Goal: Task Accomplishment & Management: Complete application form

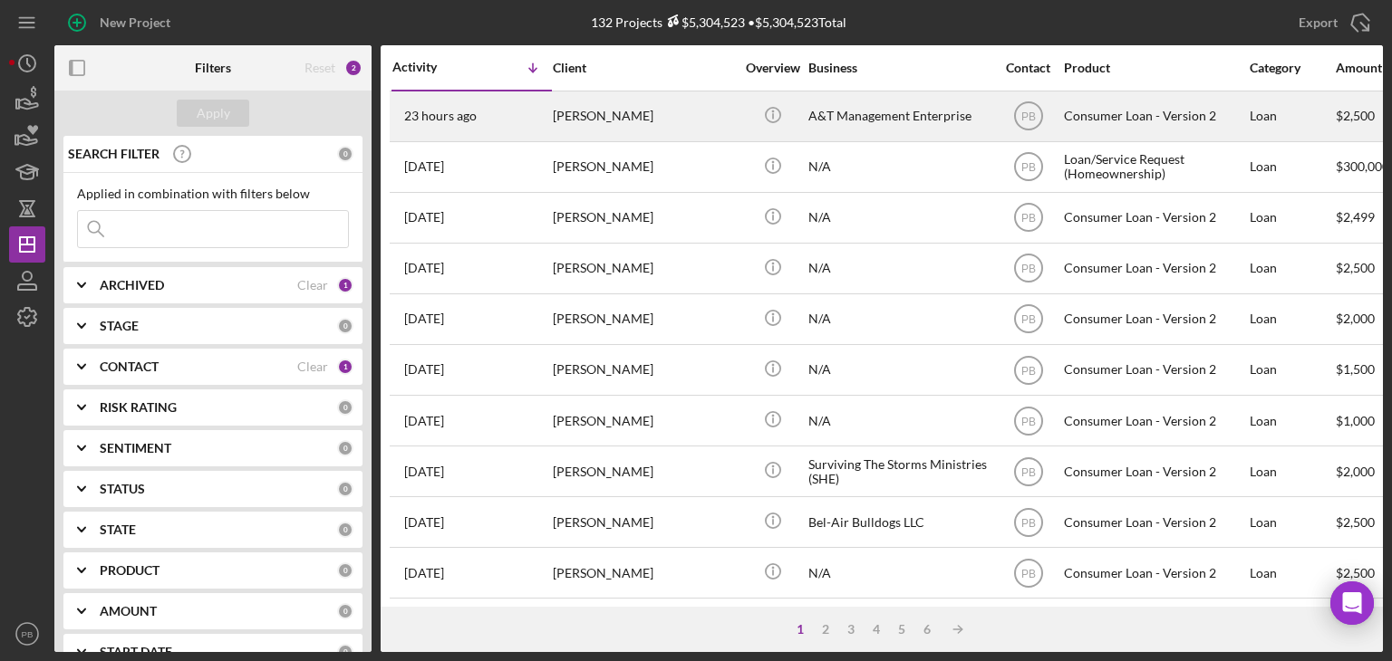
click at [598, 106] on div "[PERSON_NAME]" at bounding box center [643, 116] width 181 height 48
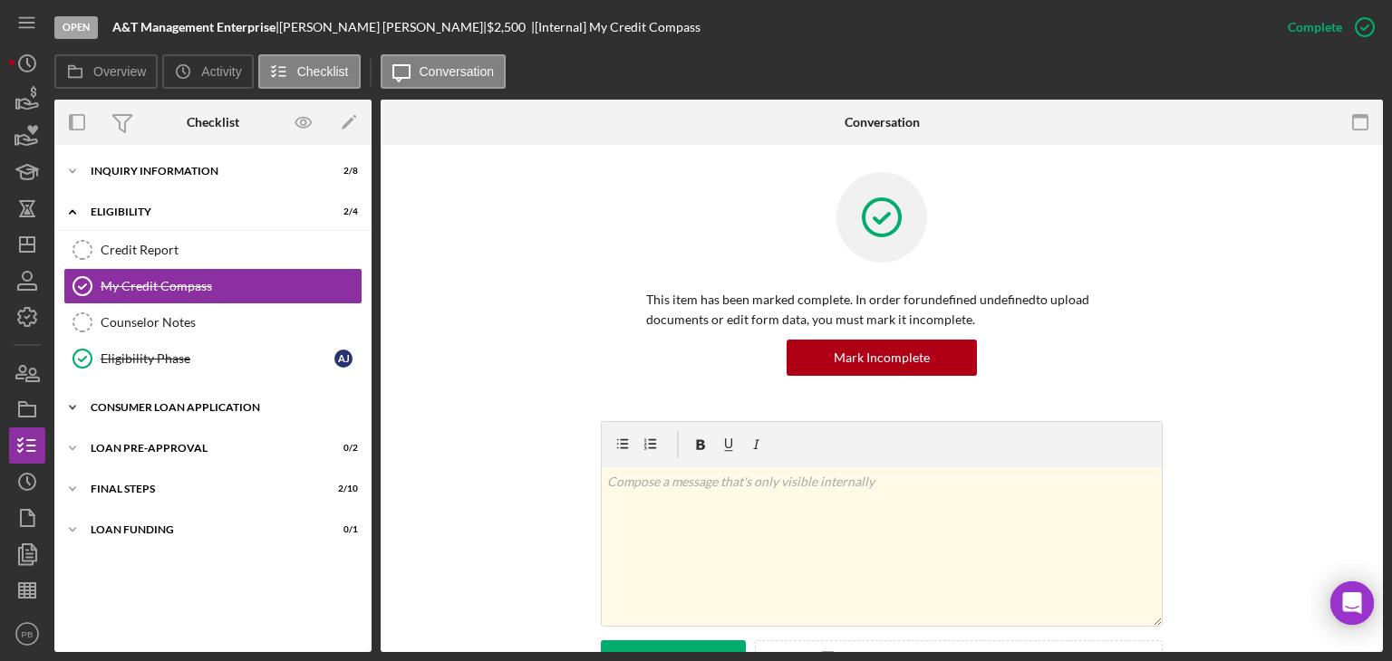
click at [159, 411] on div "Icon/Expander Consumer Loan Application 1 / 9" at bounding box center [212, 408] width 317 height 36
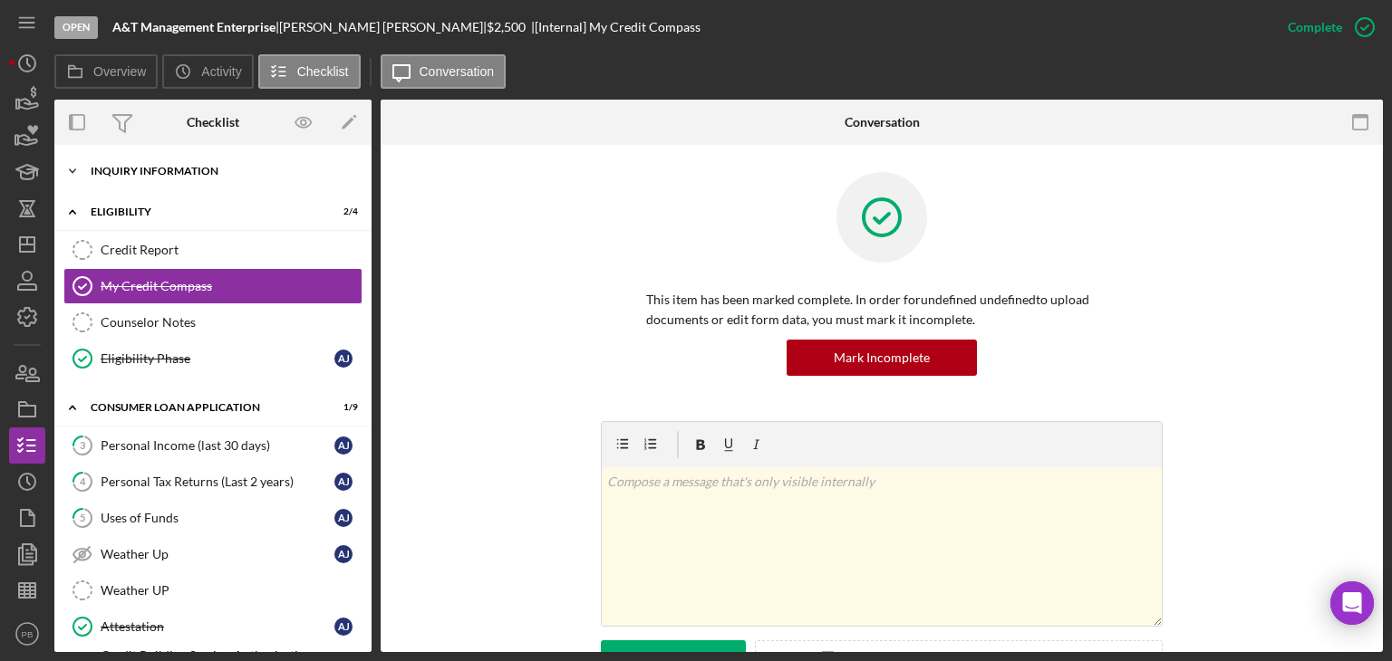
click at [130, 176] on div "Inquiry Information" at bounding box center [220, 171] width 258 height 11
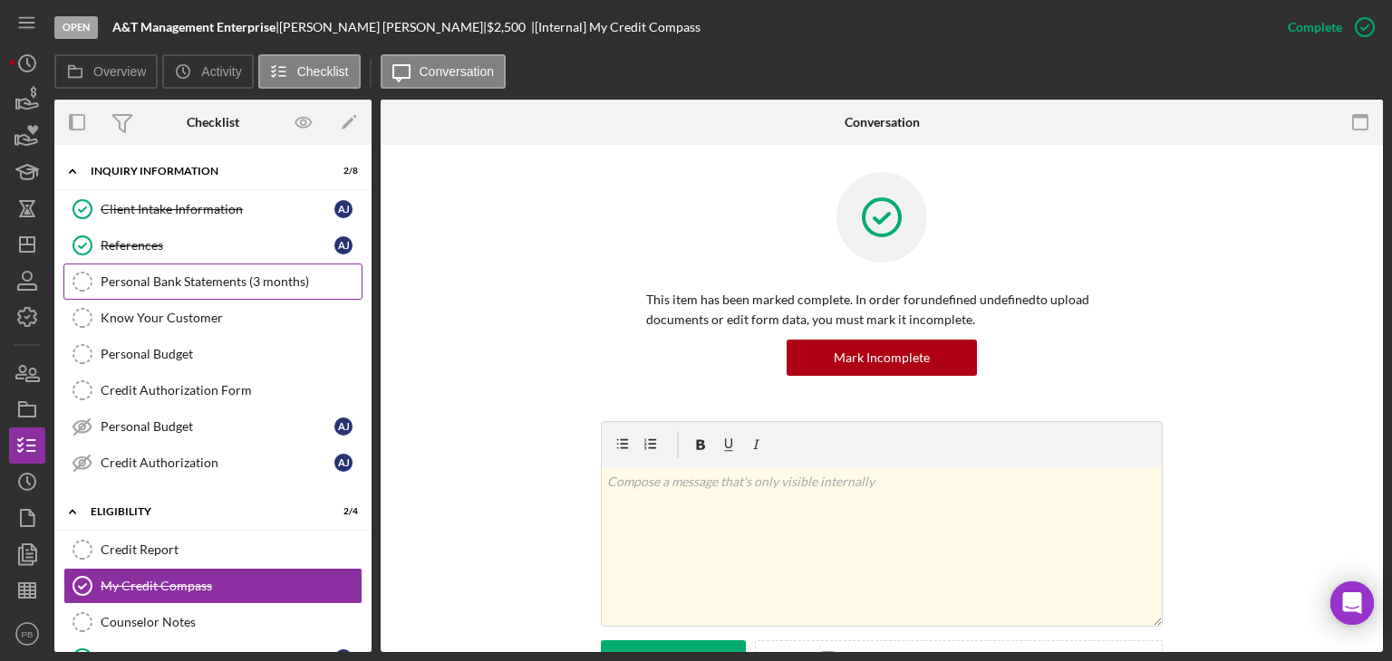
click at [166, 276] on div "Personal Bank Statements (3 months)" at bounding box center [231, 282] width 261 height 14
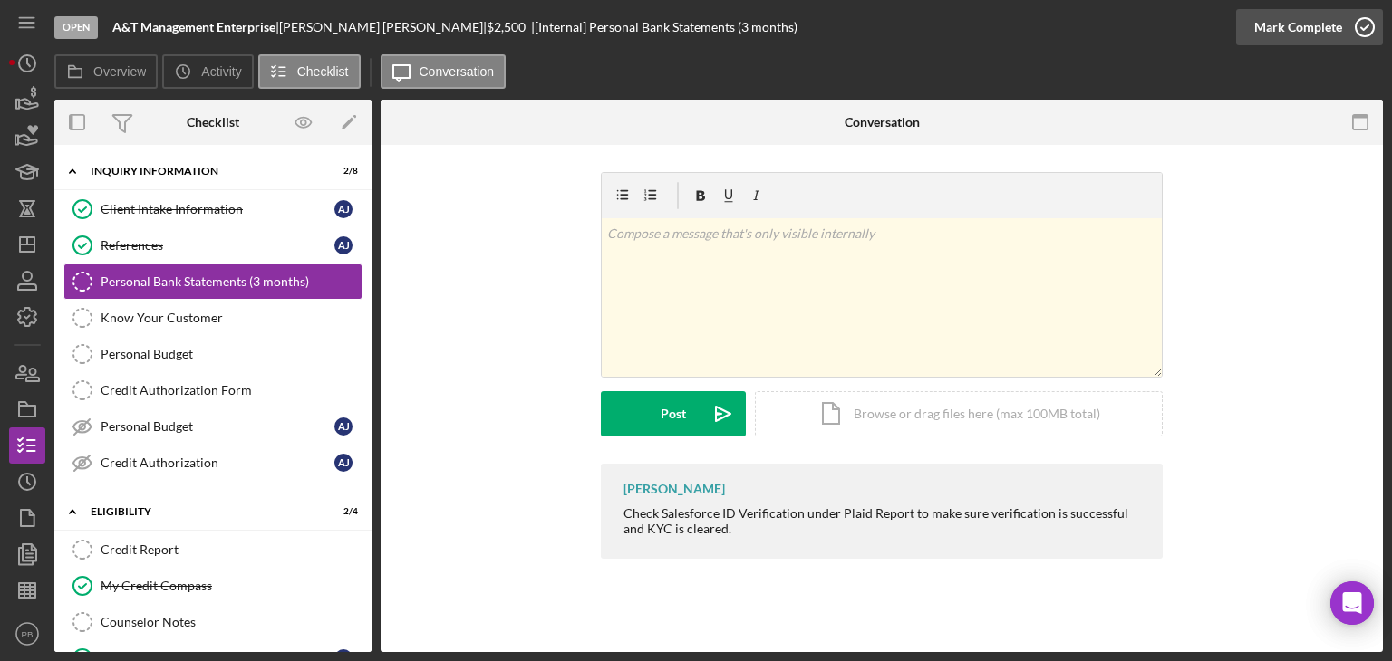
click at [1302, 25] on div "Mark Complete" at bounding box center [1298, 27] width 88 height 36
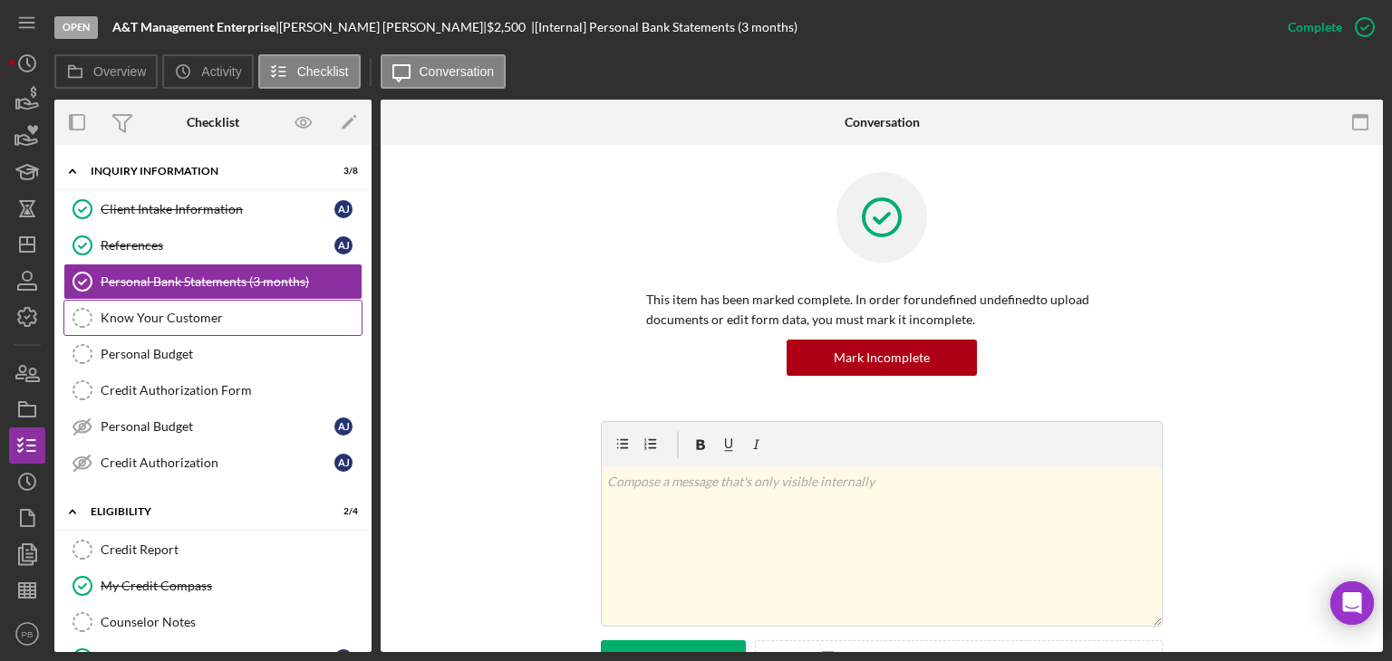
click at [141, 325] on link "Know Your Customer Know Your Customer" at bounding box center [212, 318] width 299 height 36
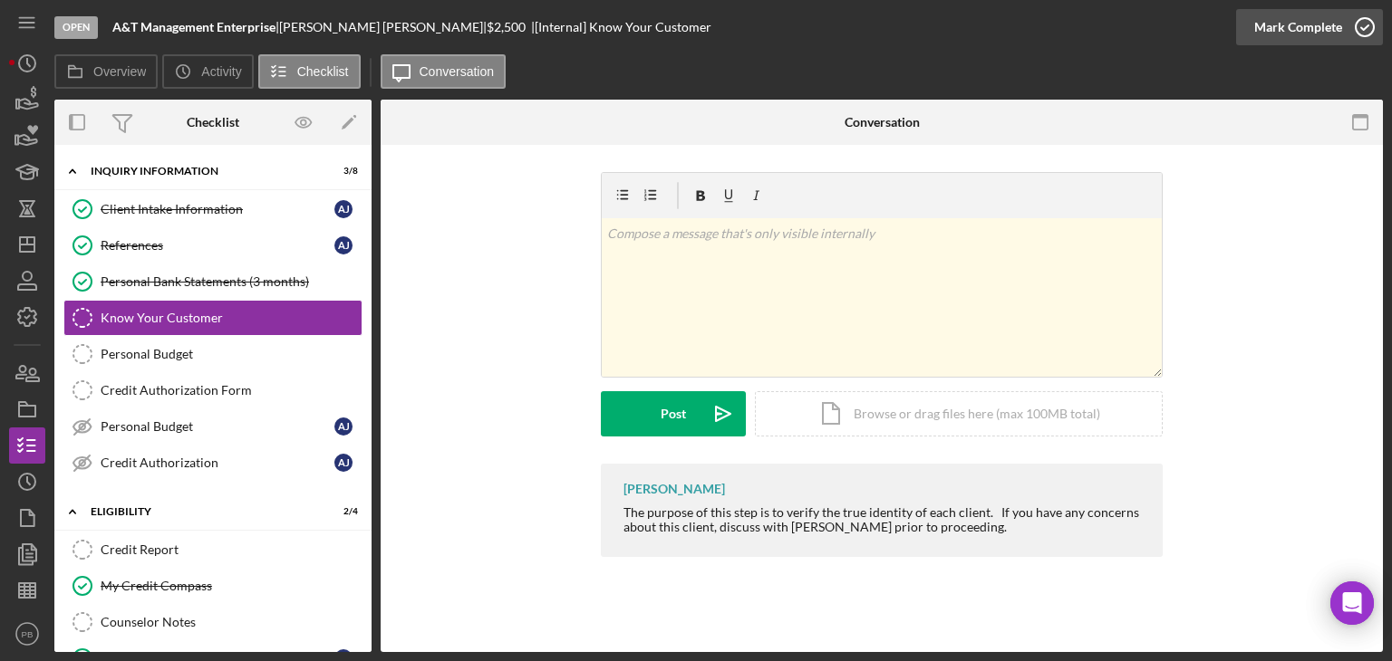
click at [1322, 30] on div "Mark Complete" at bounding box center [1298, 27] width 88 height 36
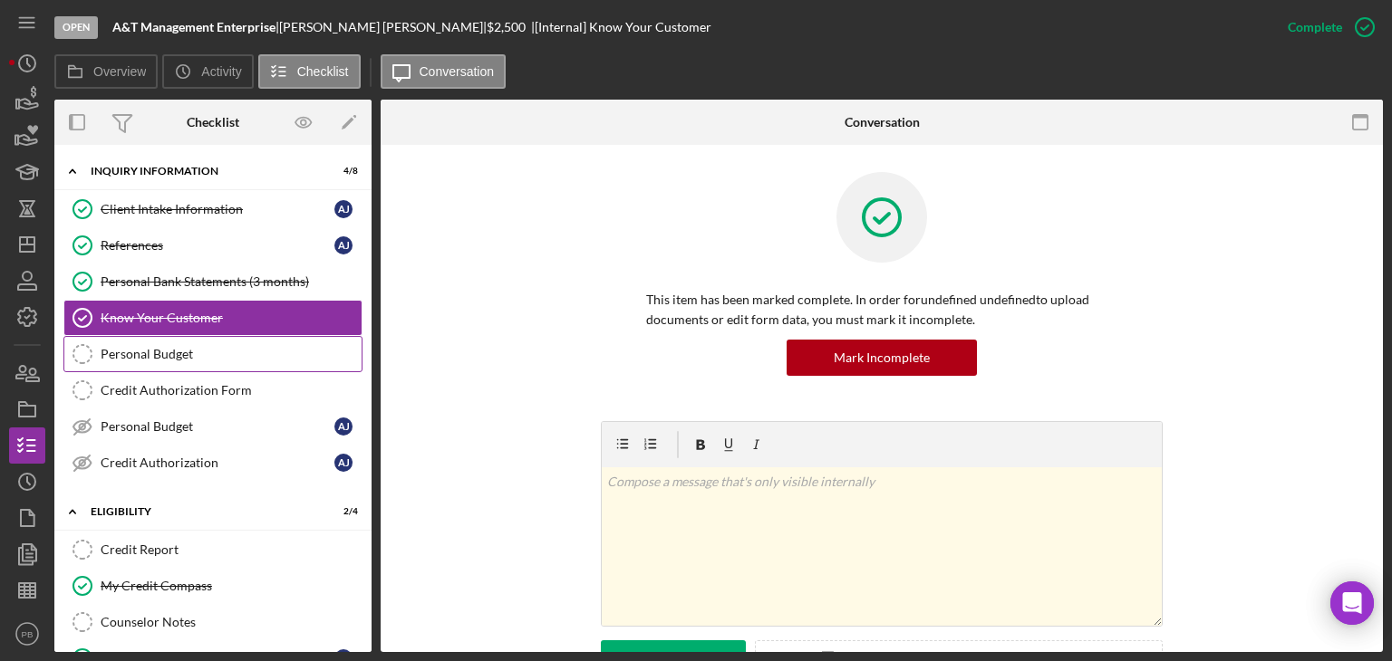
click at [167, 367] on link "Personal Budget Personal Budget" at bounding box center [212, 354] width 299 height 36
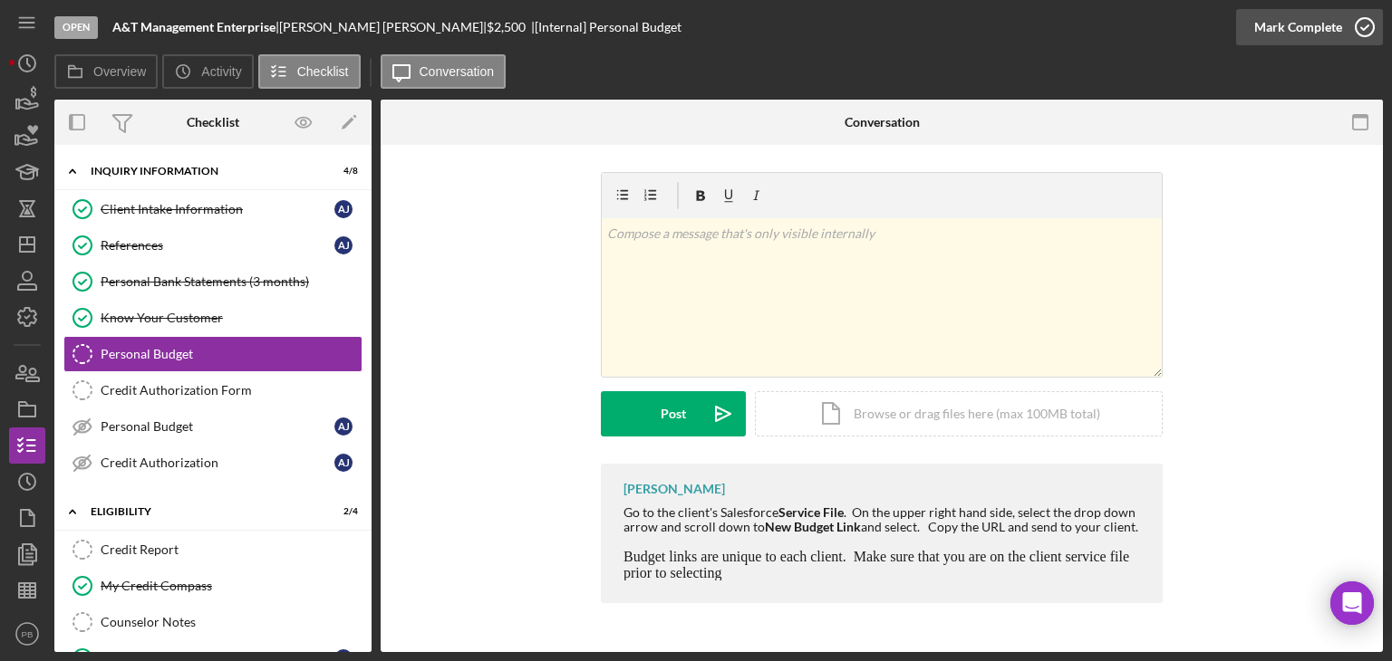
click at [1297, 27] on div "Mark Complete" at bounding box center [1298, 27] width 88 height 36
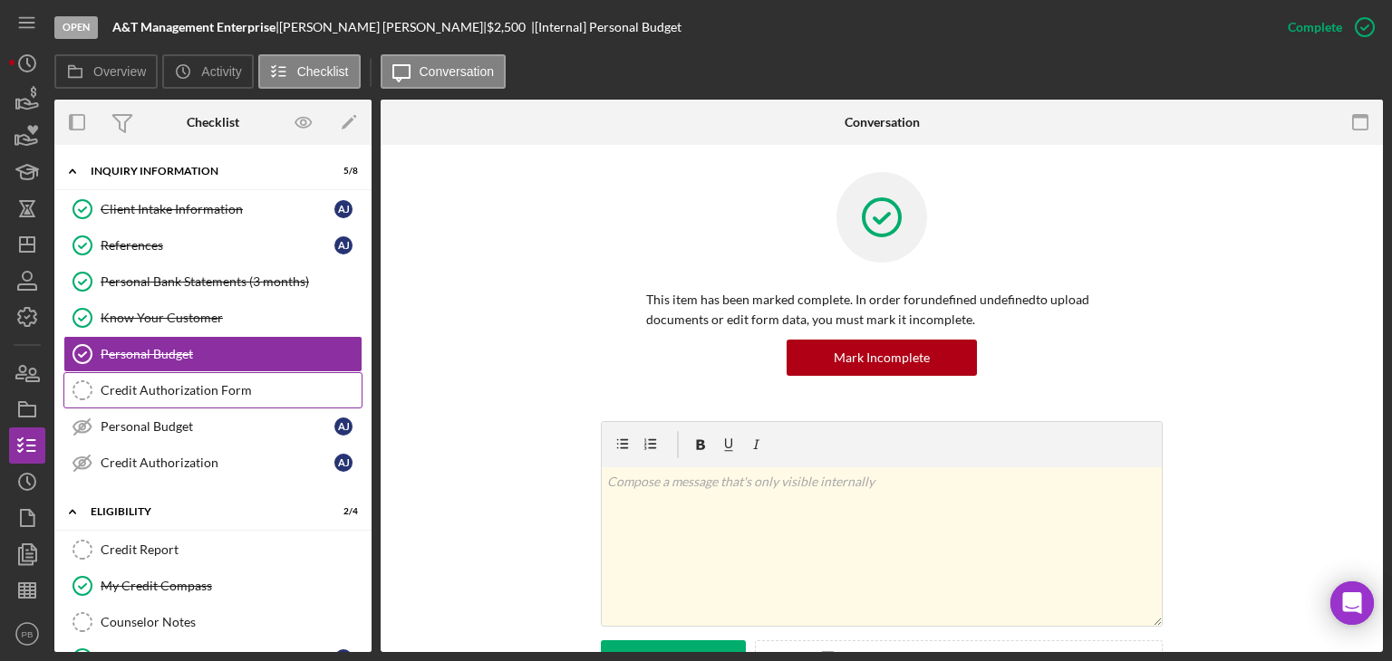
click at [149, 401] on link "Credit Authorization Form Credit Authorization Form" at bounding box center [212, 390] width 299 height 36
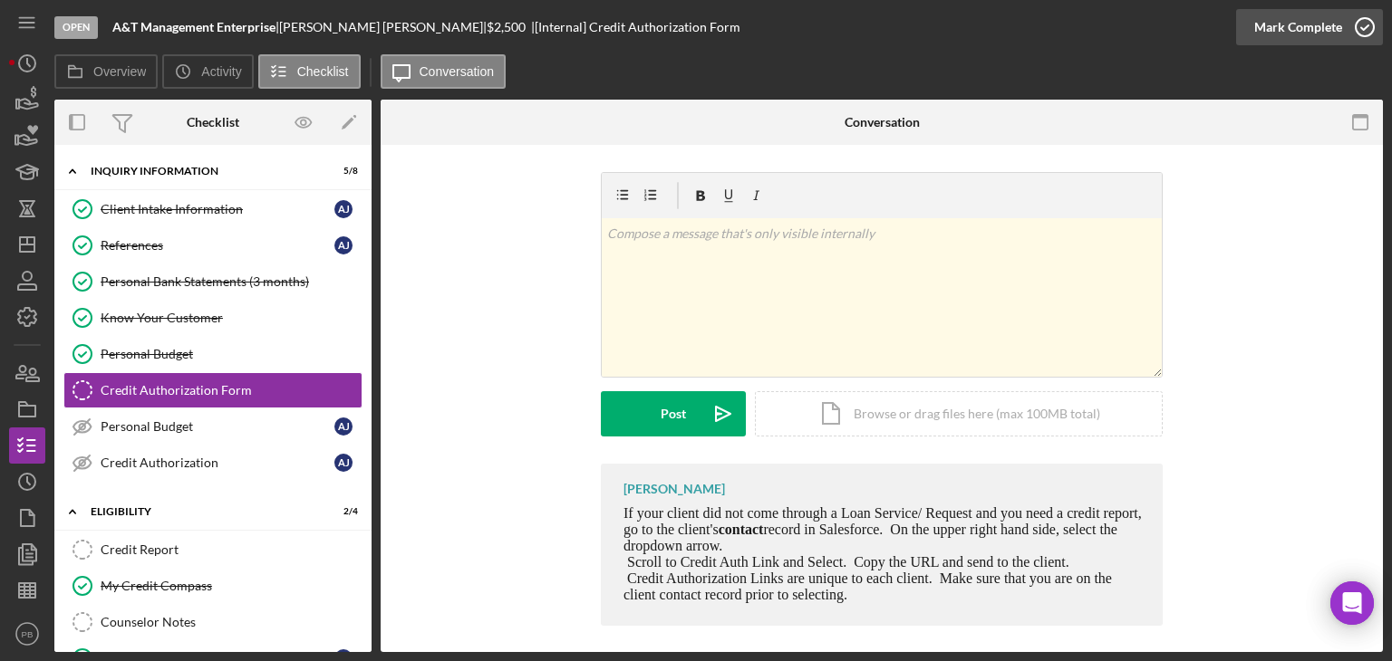
click at [1297, 26] on div "Mark Complete" at bounding box center [1298, 27] width 88 height 36
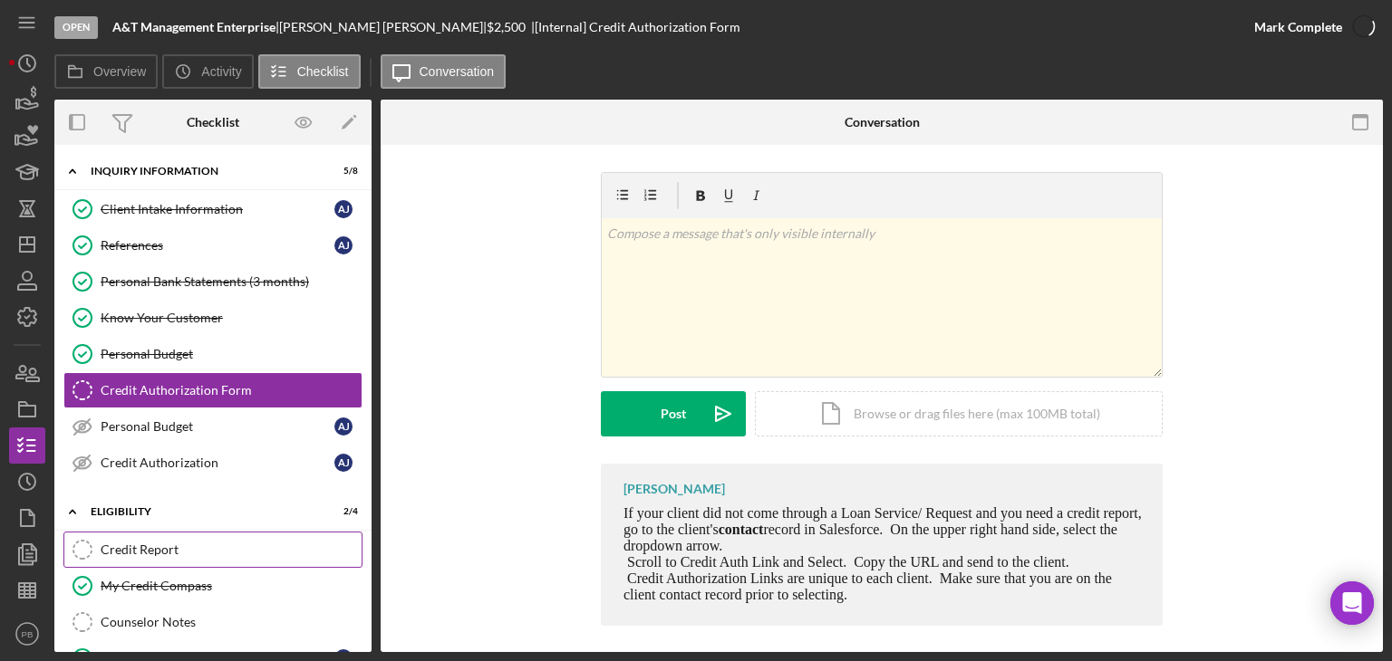
scroll to position [181, 0]
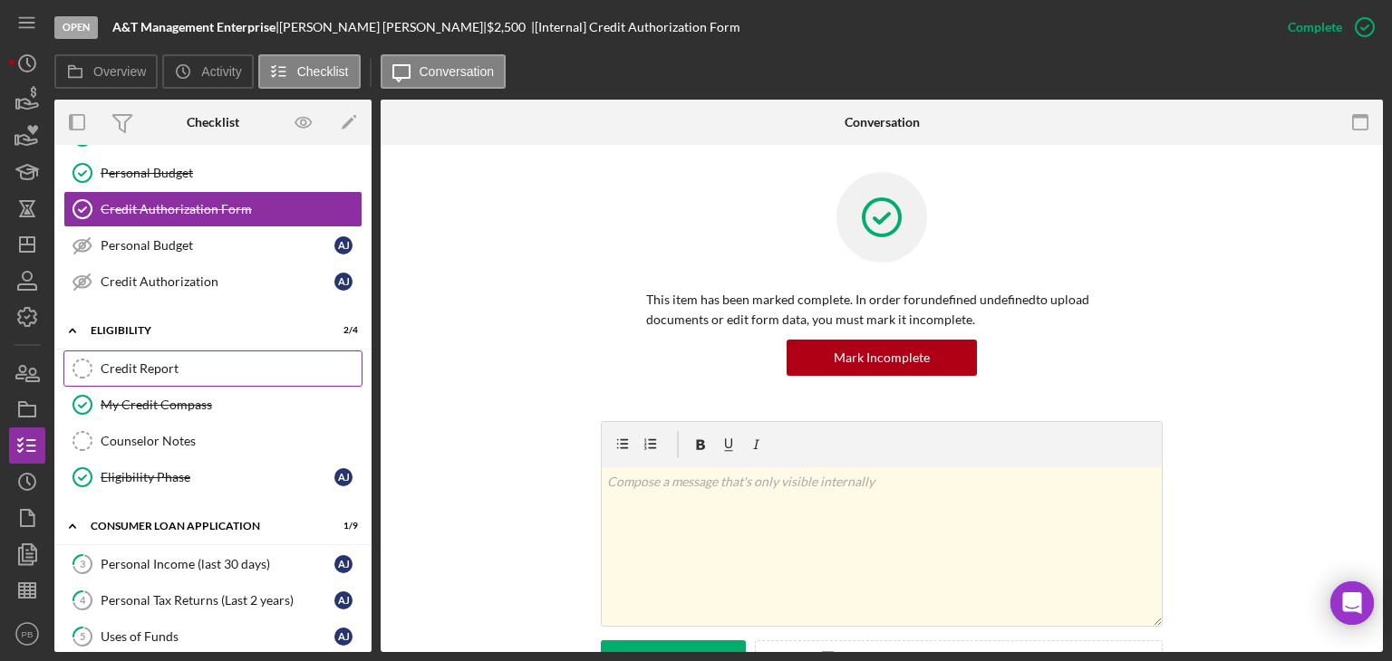
click at [136, 351] on link "Credit Report Credit Report" at bounding box center [212, 369] width 299 height 36
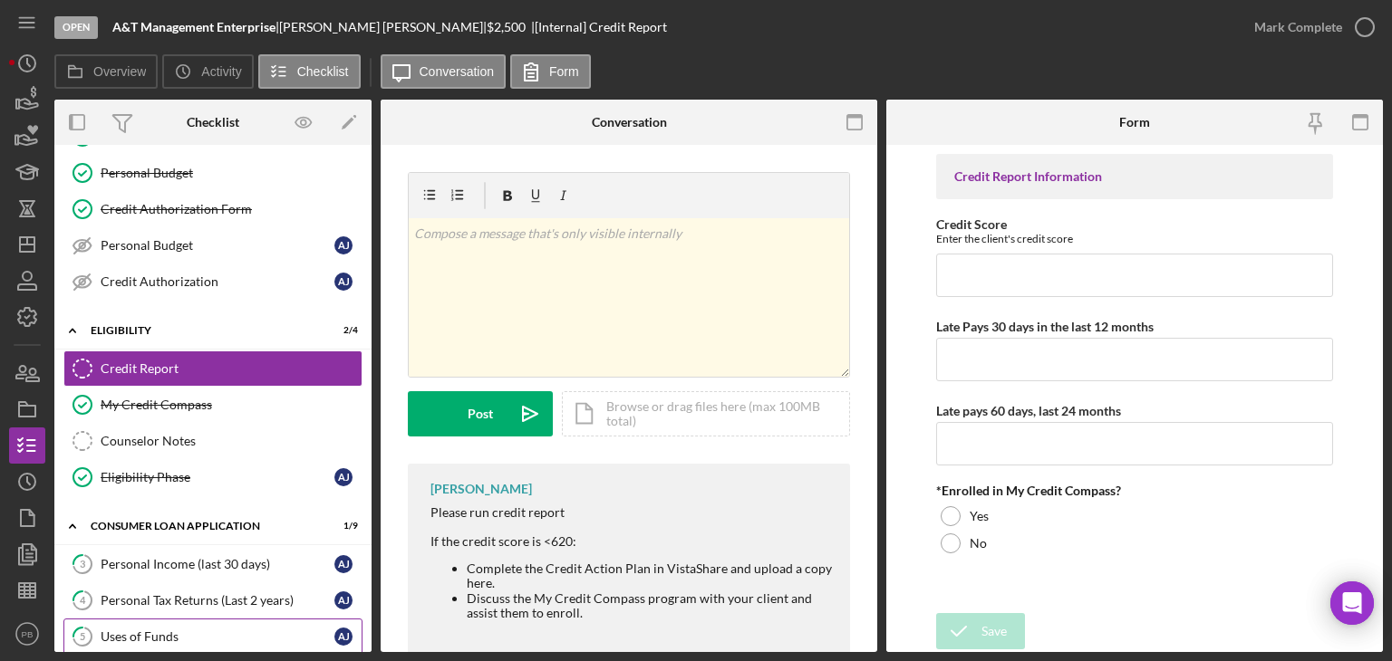
scroll to position [362, 0]
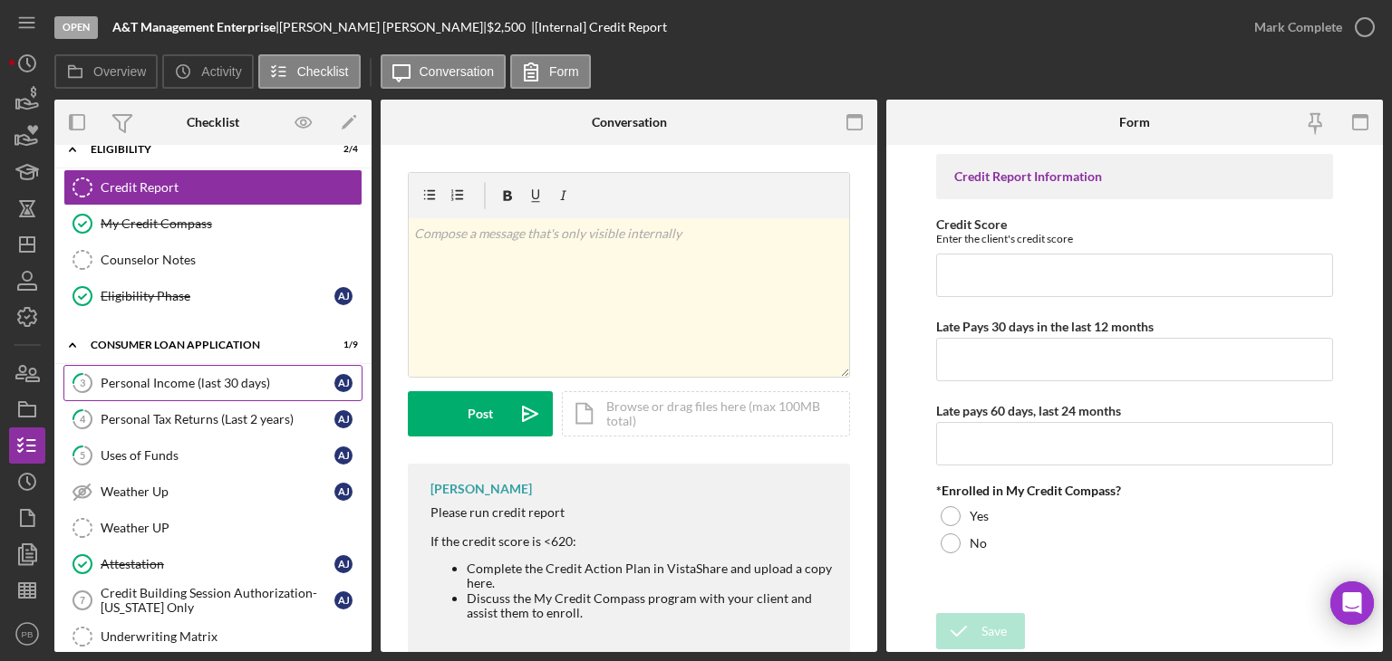
click at [185, 389] on link "3 Personal Income (last 30 days) A J" at bounding box center [212, 383] width 299 height 36
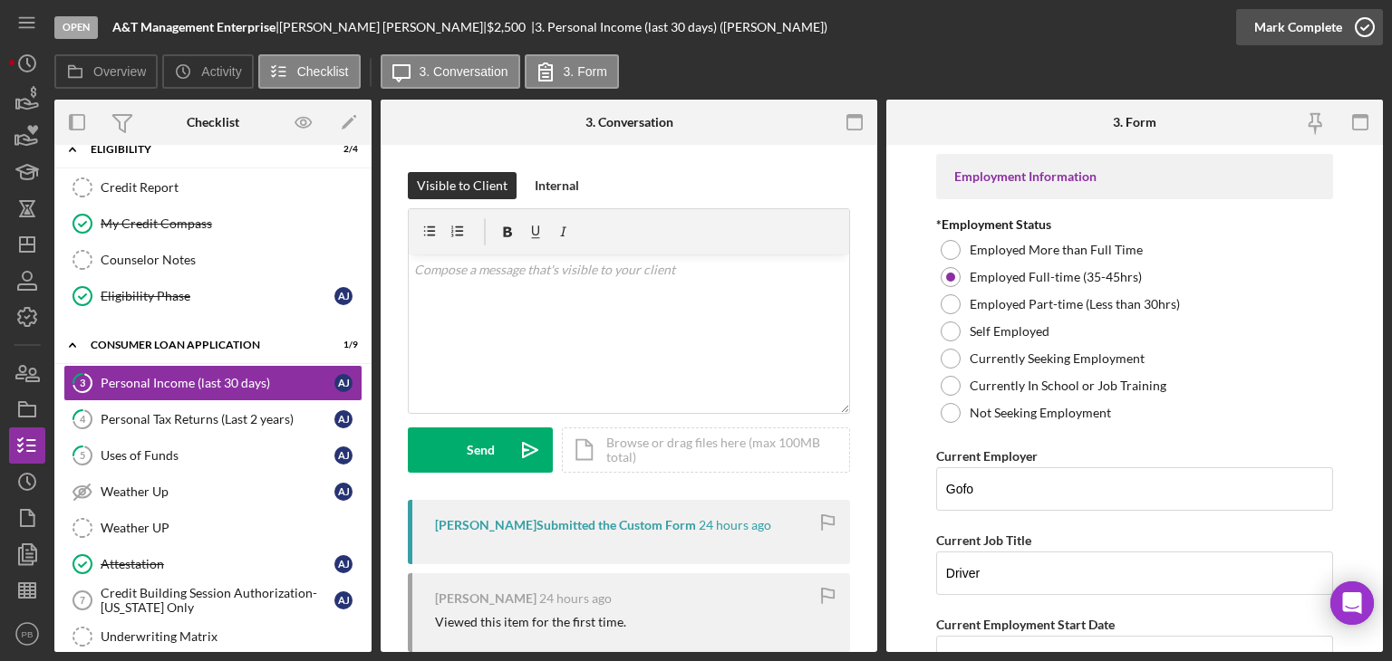
click at [1316, 29] on div "Mark Complete" at bounding box center [1298, 27] width 88 height 36
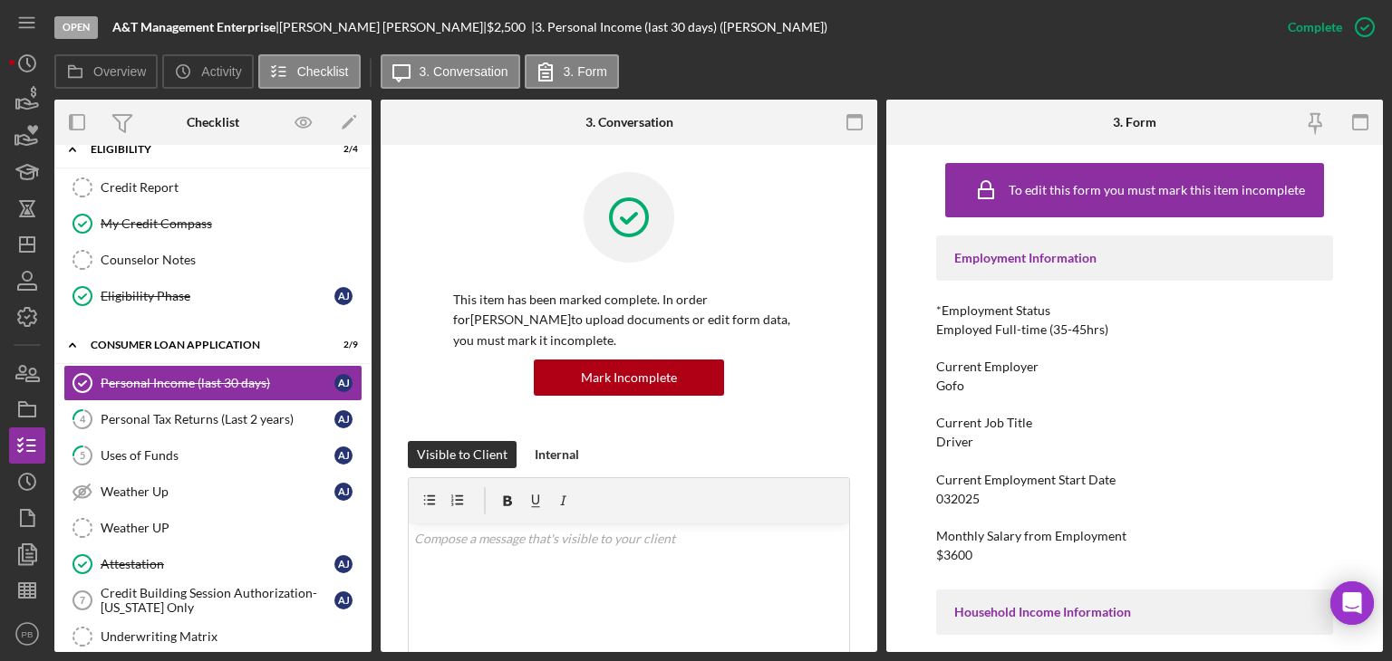
drag, startPoint x: 150, startPoint y: 403, endPoint x: 467, endPoint y: 349, distance: 321.7
click at [151, 403] on link "4 Personal Tax Returns (Last 2 years) A J" at bounding box center [212, 419] width 299 height 36
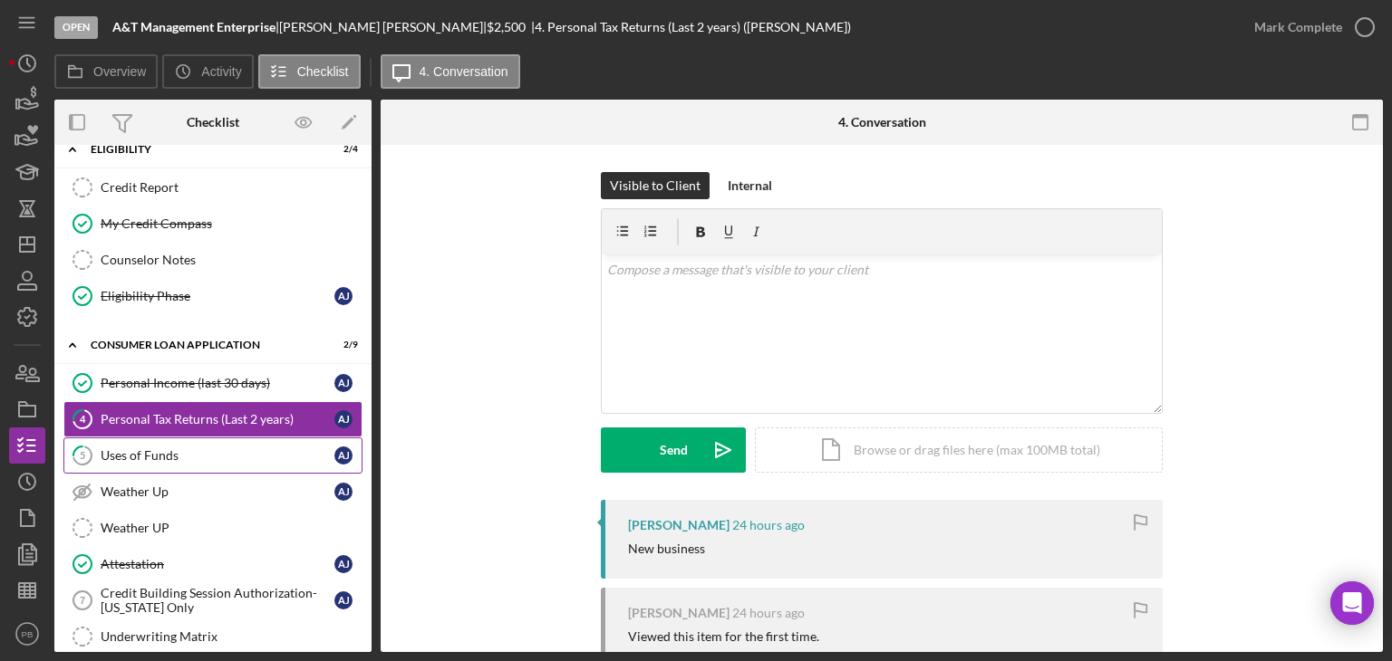
click at [163, 438] on link "5 Uses of Funds A J" at bounding box center [212, 456] width 299 height 36
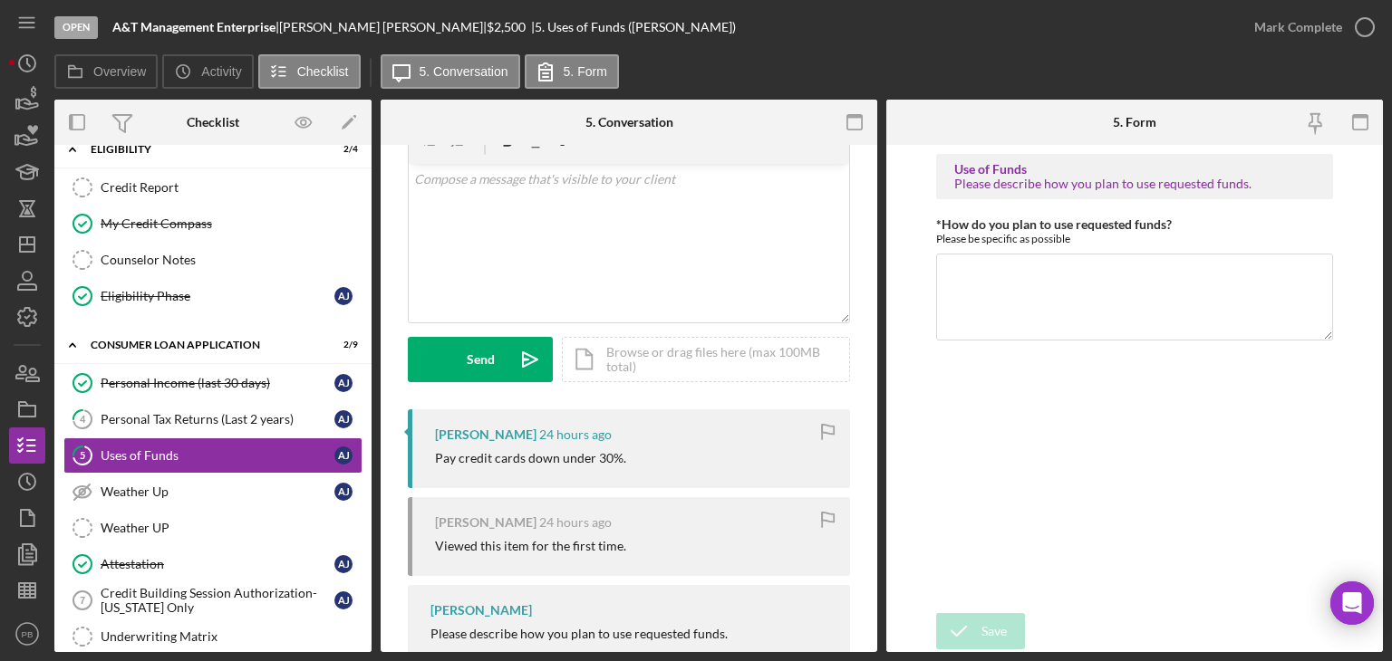
scroll to position [150, 0]
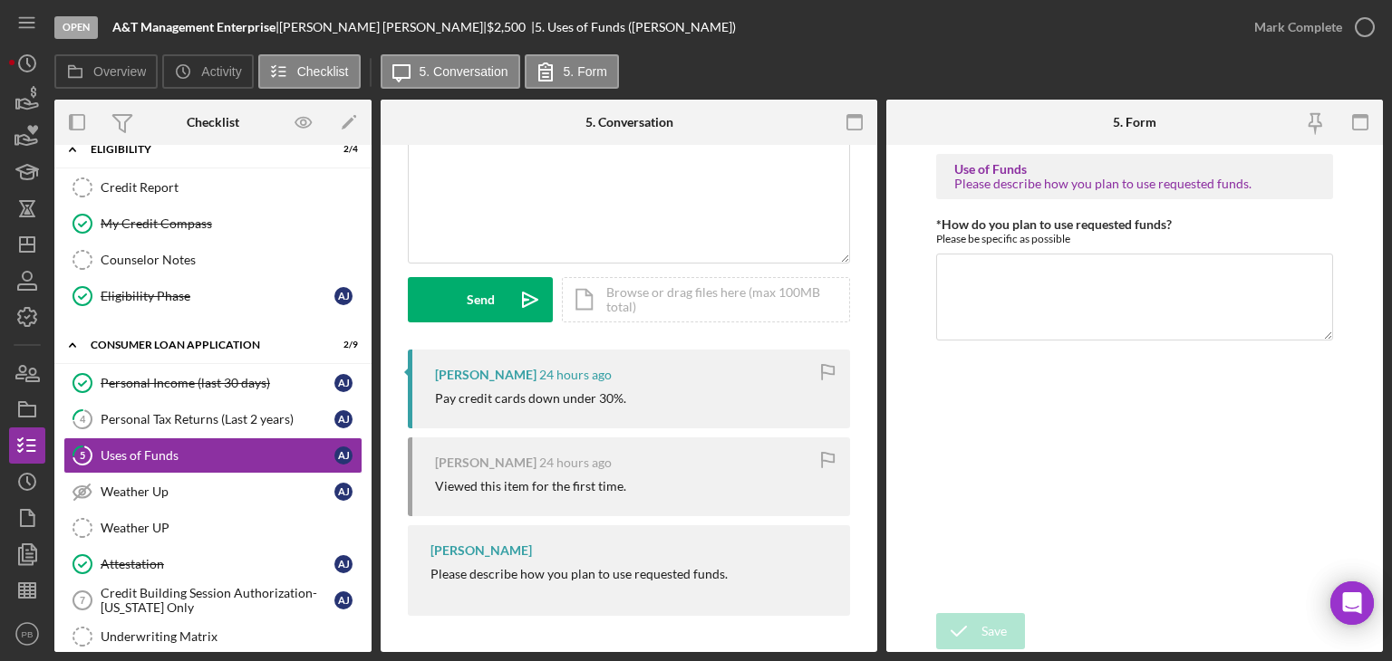
drag, startPoint x: 647, startPoint y: 396, endPoint x: 390, endPoint y: 394, distance: 256.4
click at [390, 394] on div "Visible to Client Internal v Color teal Color pink Remove color Add row above A…" at bounding box center [629, 324] width 496 height 658
copy div "Pay credit cards down under 30%."
click at [1062, 275] on textarea "*How do you plan to use requested funds?" at bounding box center [1134, 297] width 397 height 87
paste textarea "Pay credit cards down under 30%."
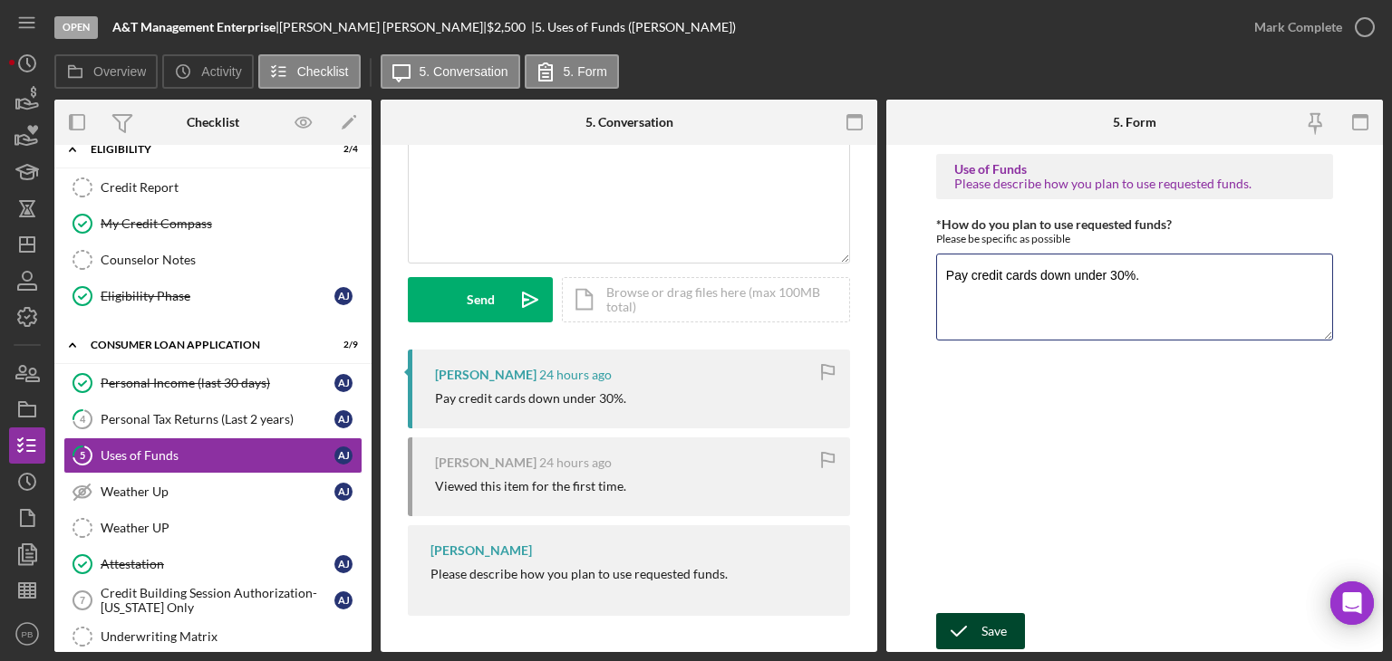
type textarea "Pay credit cards down under 30%."
click at [983, 621] on div "Save" at bounding box center [993, 631] width 25 height 36
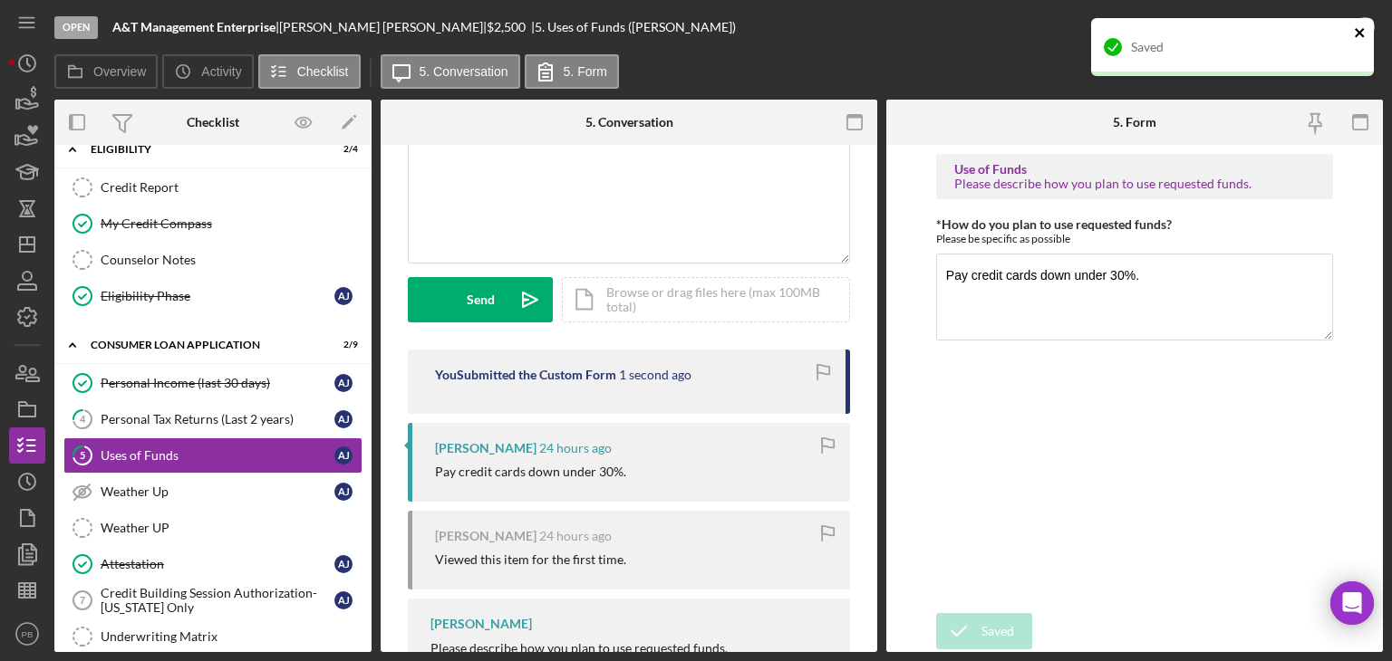
click at [1360, 29] on icon "close" at bounding box center [1359, 32] width 13 height 14
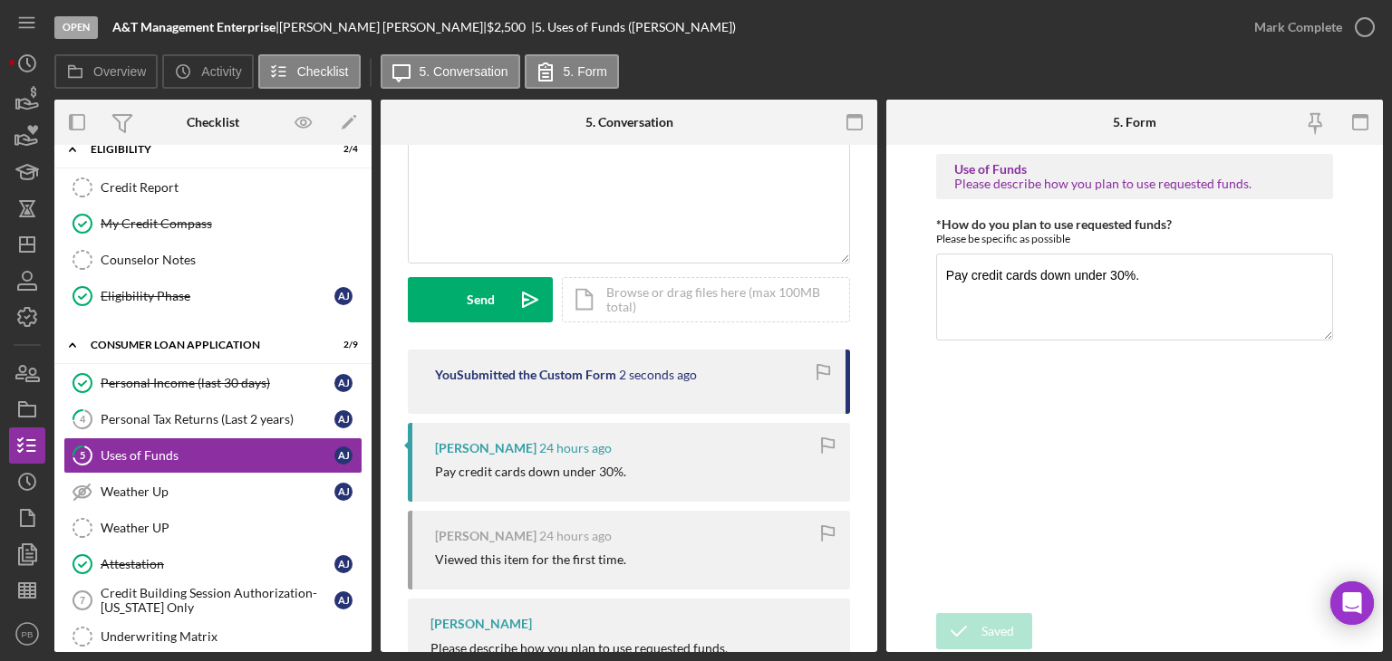
click at [1297, 26] on div "Mark Complete" at bounding box center [1298, 27] width 88 height 36
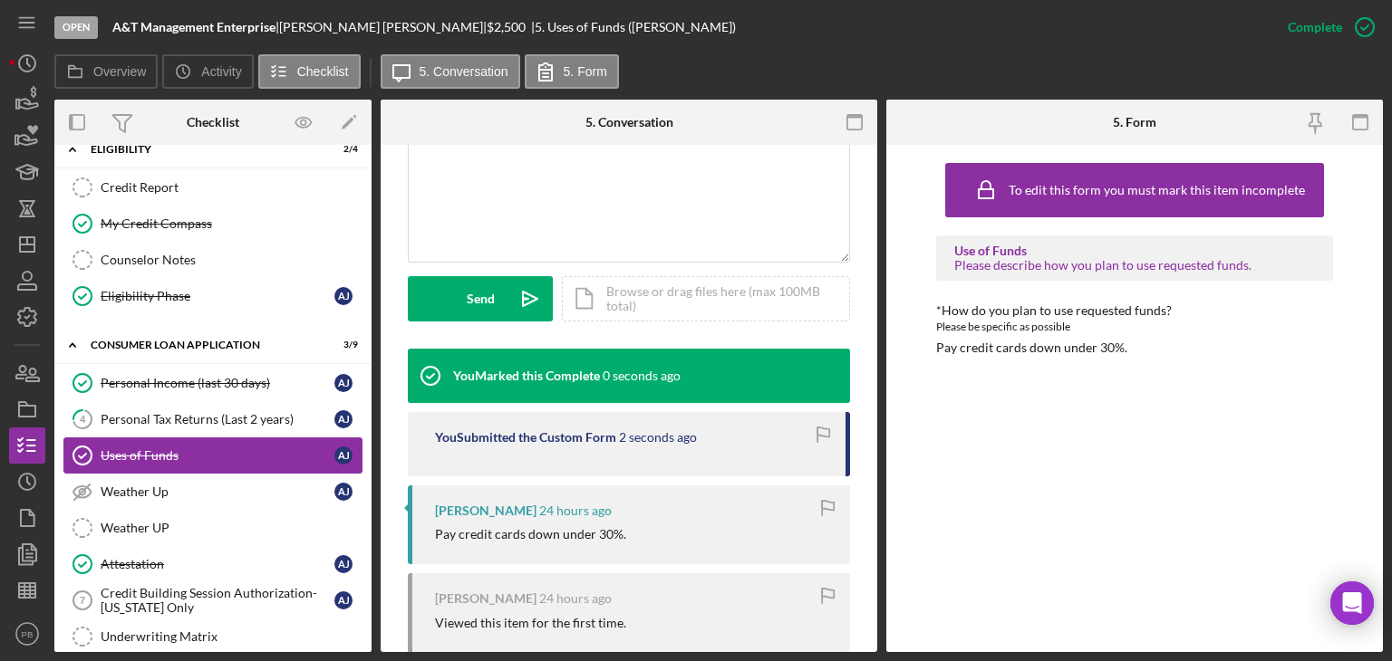
scroll to position [533, 0]
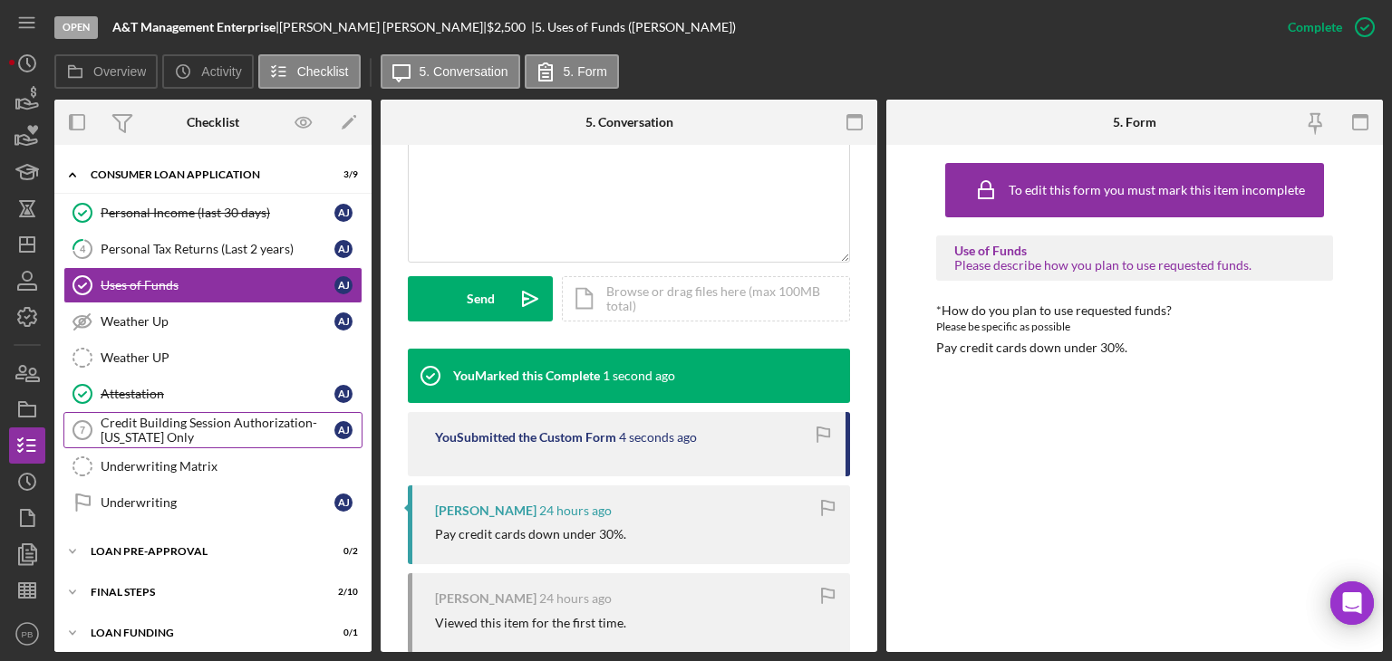
click at [195, 425] on div "Credit Building Session Authorization- [US_STATE] Only" at bounding box center [218, 430] width 234 height 29
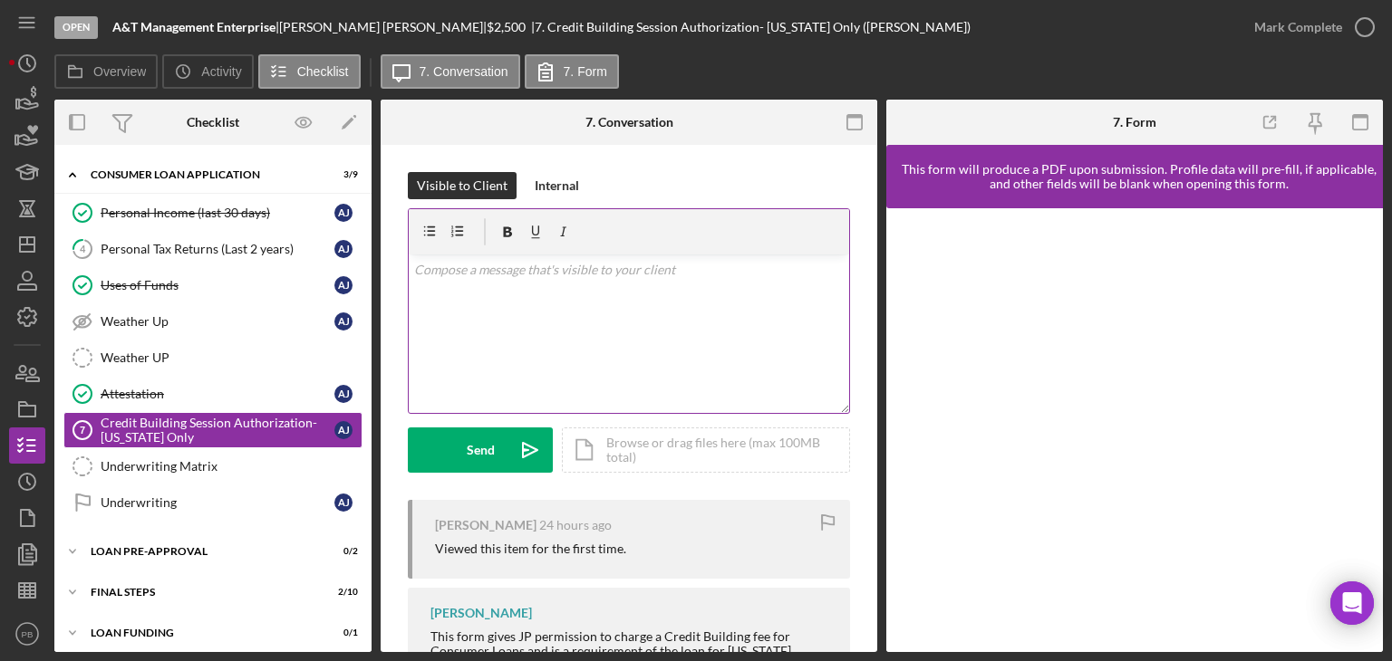
click at [588, 313] on div "v Color teal Color pink Remove color Add row above Add row below Add column bef…" at bounding box center [629, 334] width 440 height 159
click at [642, 319] on div "v Color teal Color pink Remove color Add row above Add row below Add column bef…" at bounding box center [629, 334] width 440 height 159
drag, startPoint x: 122, startPoint y: 542, endPoint x: 174, endPoint y: 501, distance: 65.8
click at [122, 546] on div "Loan Pre-Approval" at bounding box center [202, 551] width 222 height 11
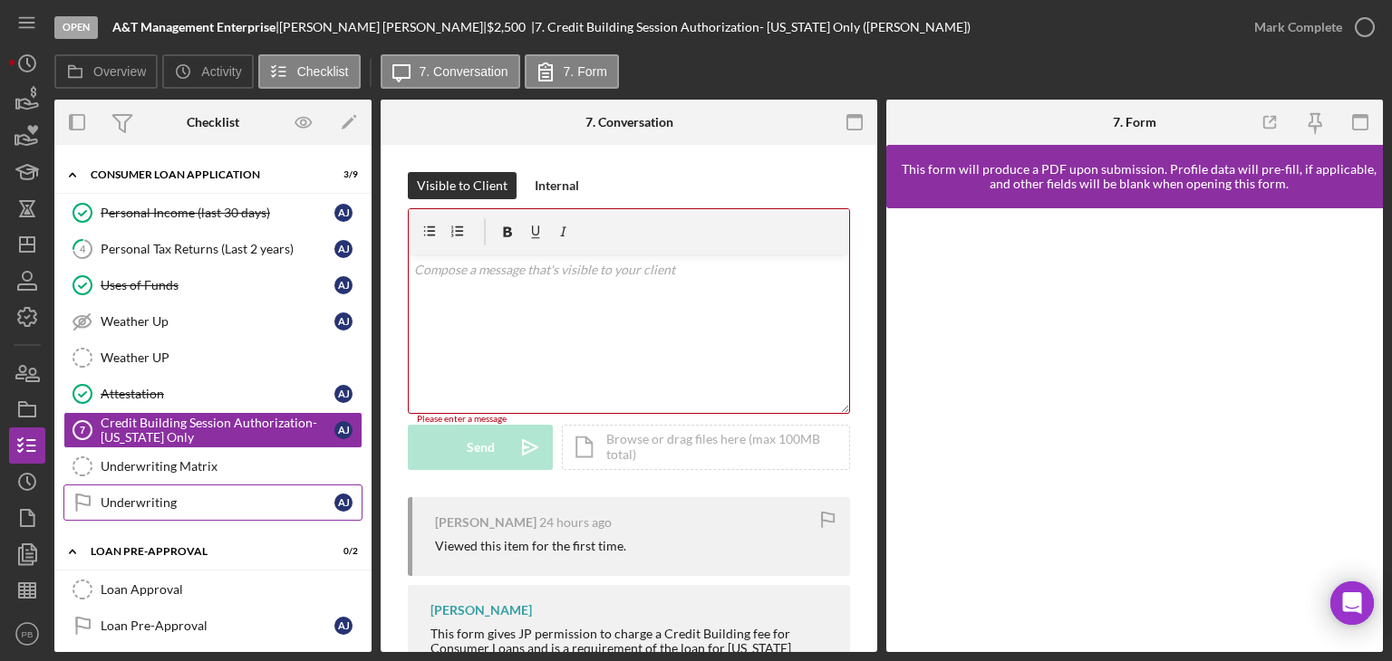
scroll to position [615, 0]
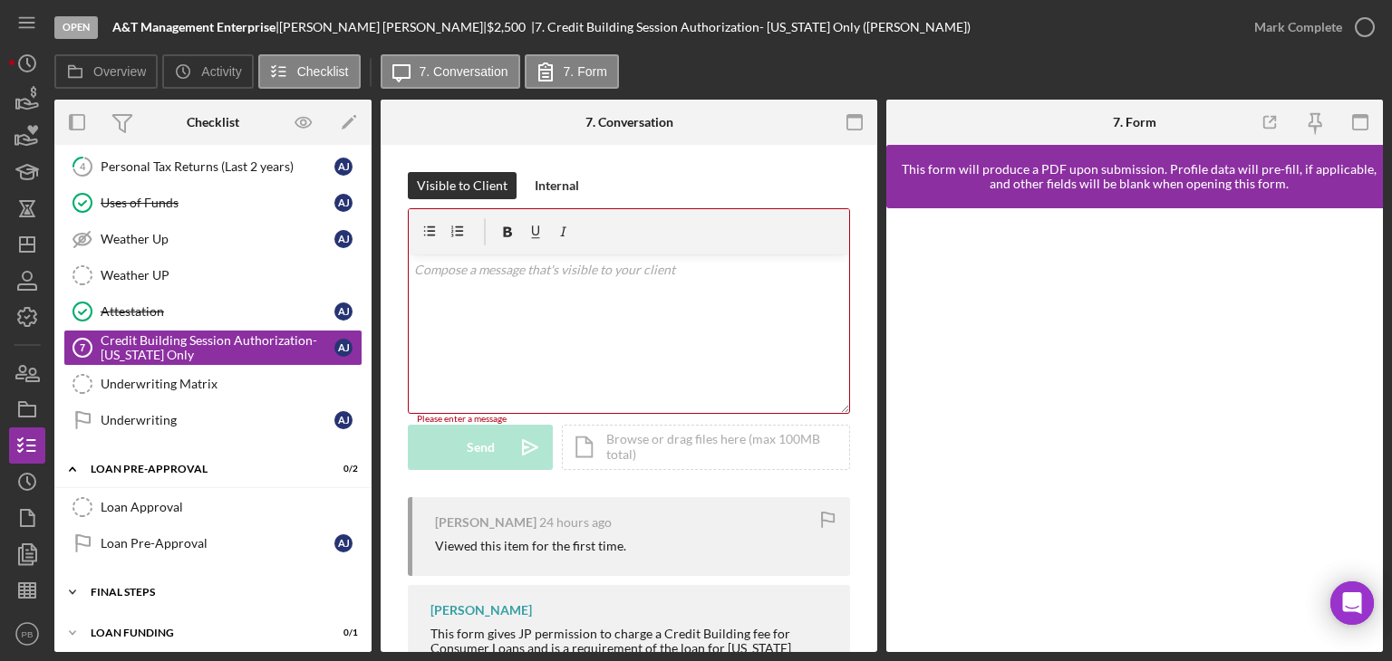
drag, startPoint x: 151, startPoint y: 591, endPoint x: 195, endPoint y: 477, distance: 121.3
click at [152, 586] on div "Icon/Expander FINAL STEPS 2 / 10" at bounding box center [212, 592] width 317 height 36
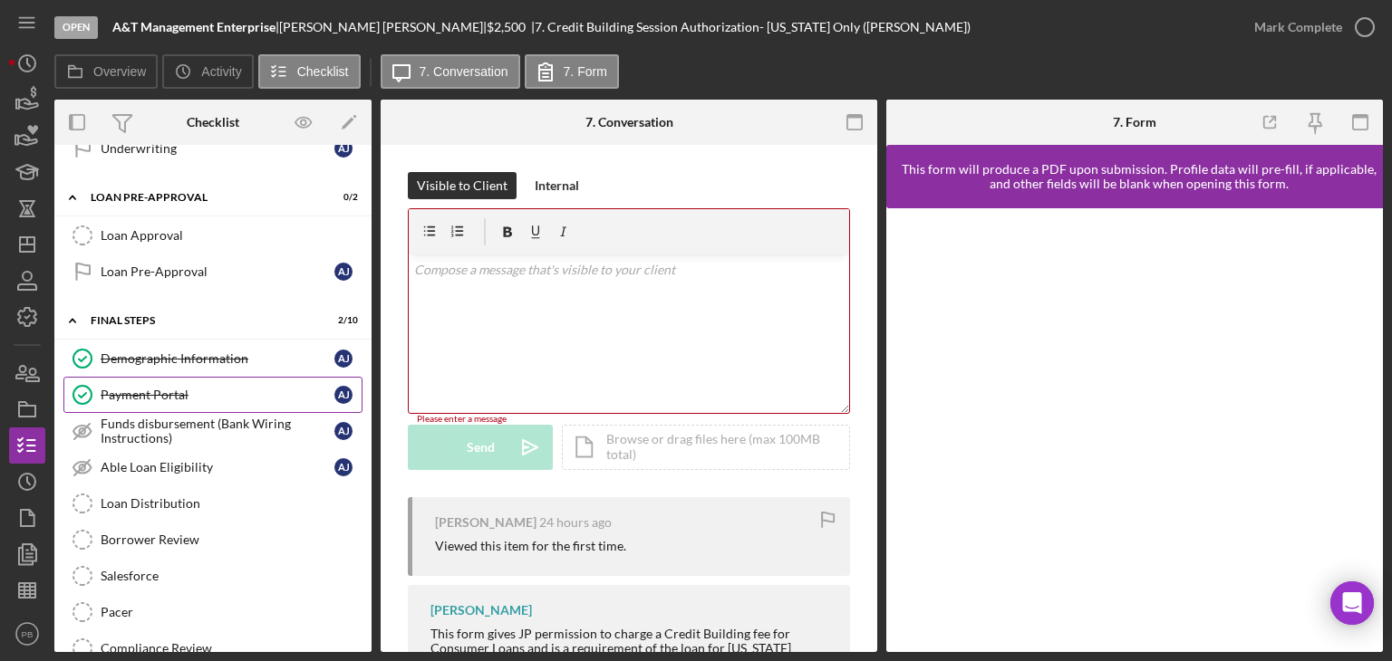
scroll to position [525, 0]
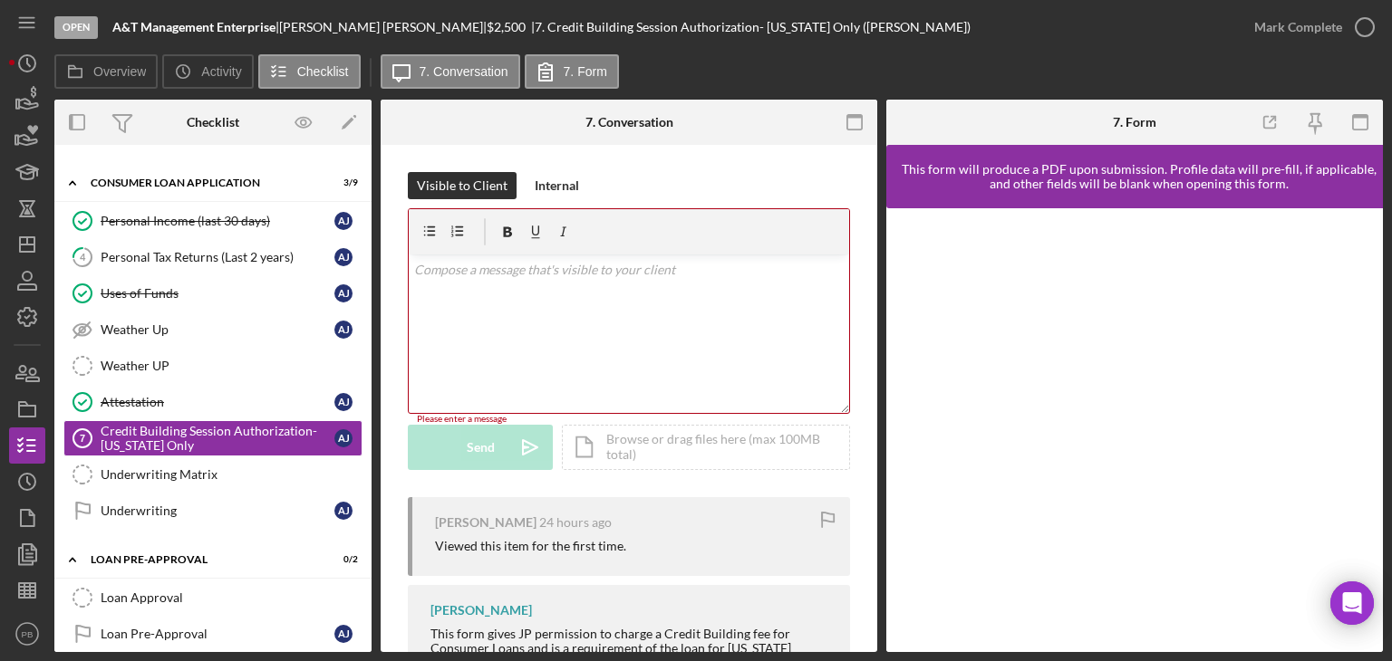
click at [602, 292] on div "v Color teal Color pink Remove color Add row above Add row below Add column bef…" at bounding box center [629, 334] width 440 height 159
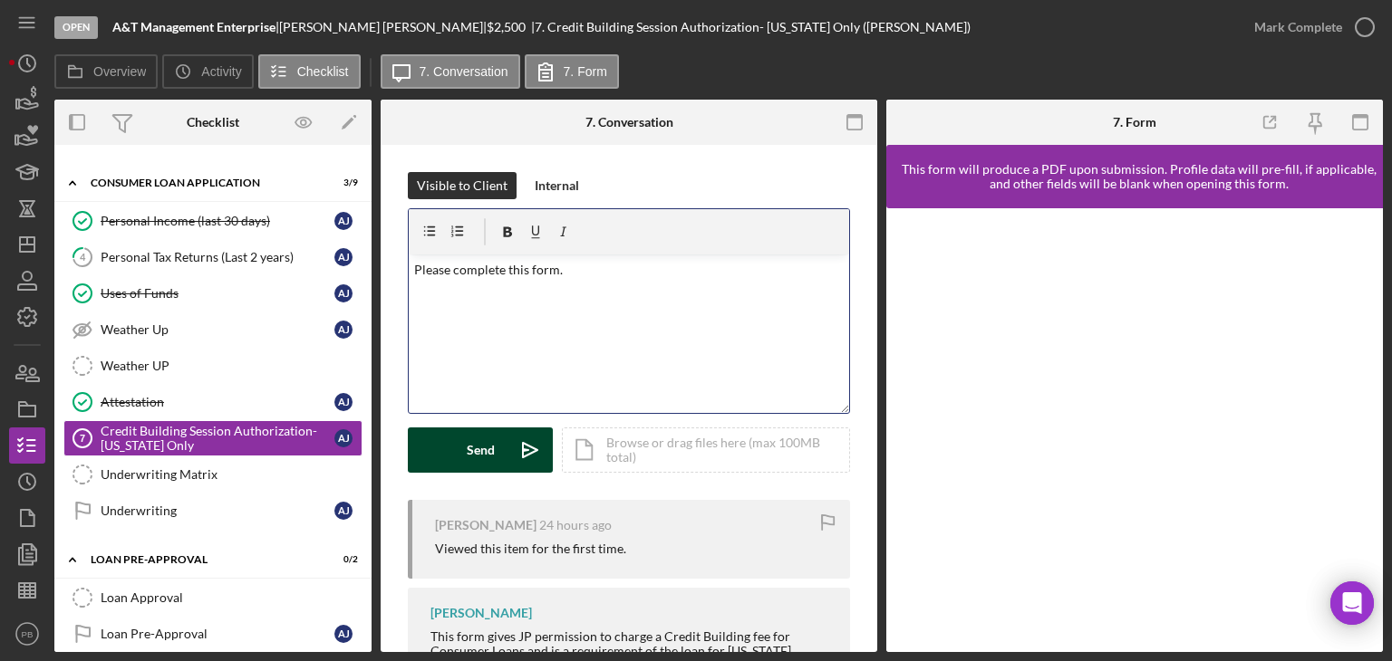
click at [528, 437] on icon "Icon/icon-invite-send" at bounding box center [529, 450] width 45 height 45
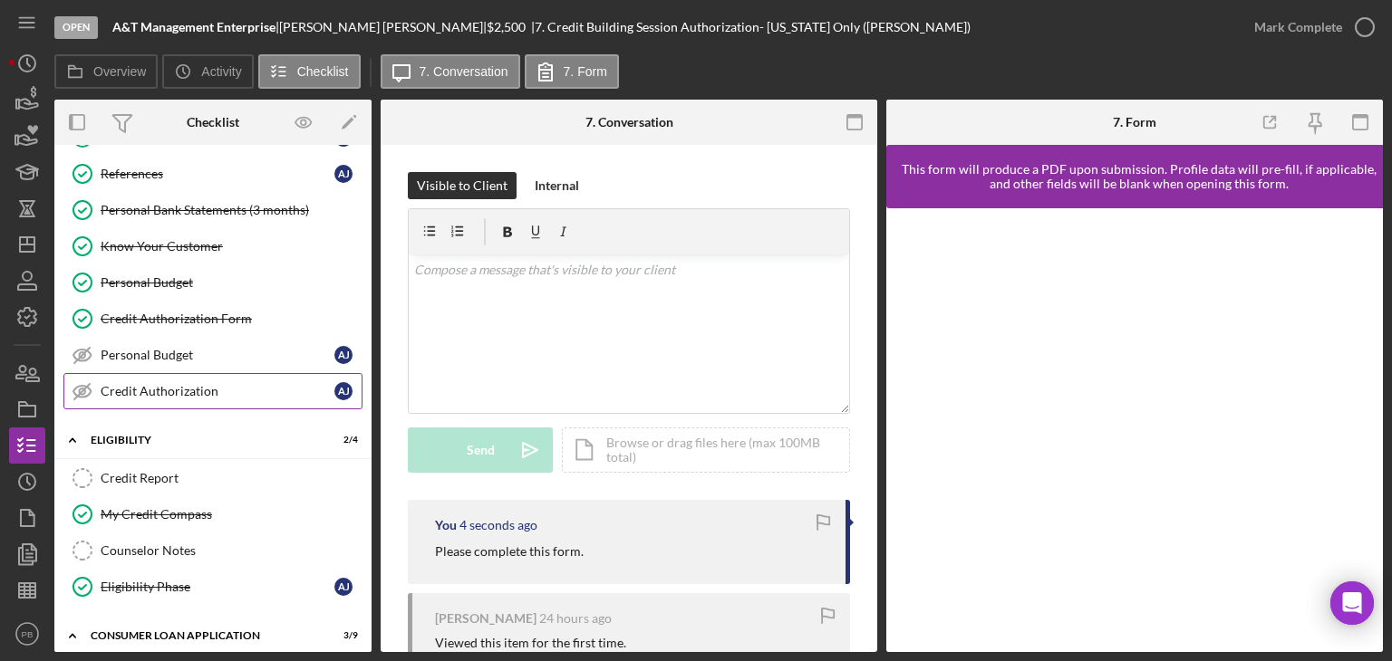
scroll to position [0, 0]
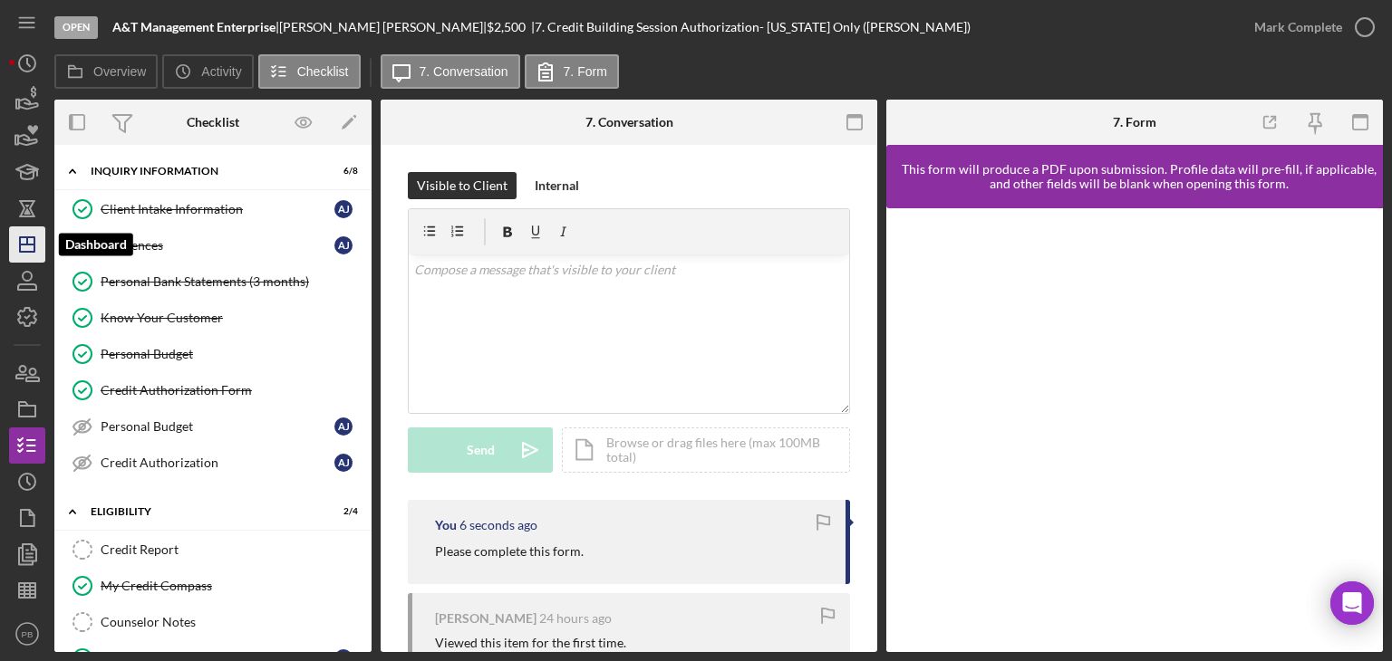
click at [33, 237] on polygon "button" at bounding box center [27, 244] width 14 height 14
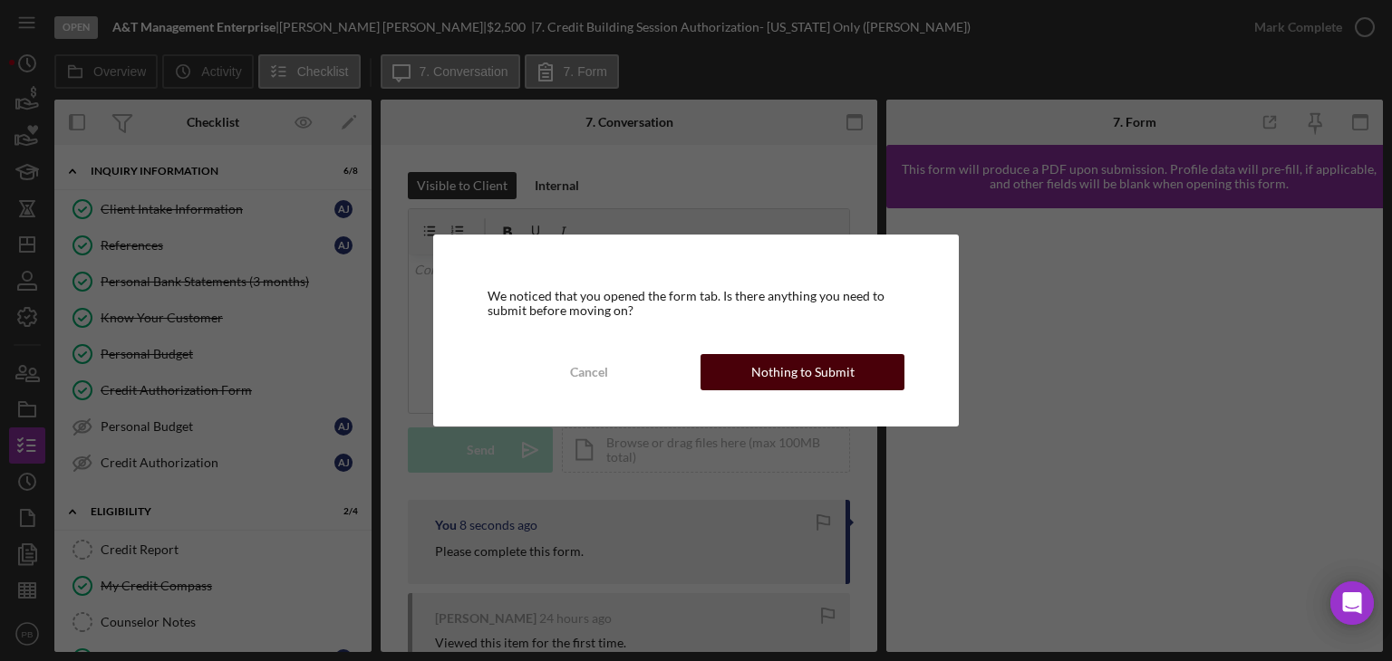
click at [823, 385] on div "Nothing to Submit" at bounding box center [802, 372] width 103 height 36
